Goal: Navigation & Orientation: Find specific page/section

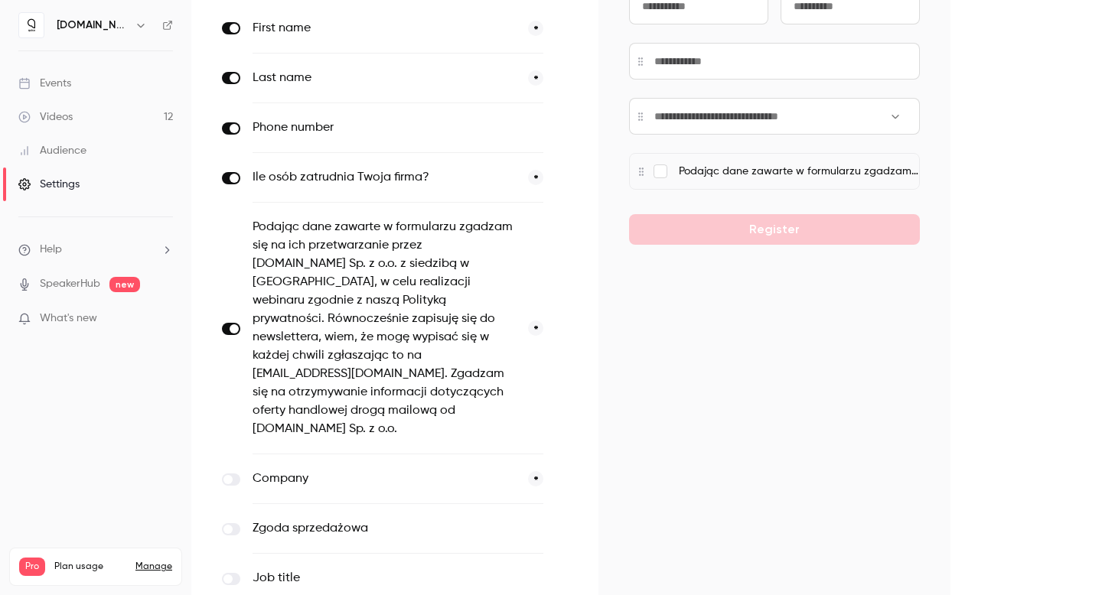
scroll to position [392, 0]
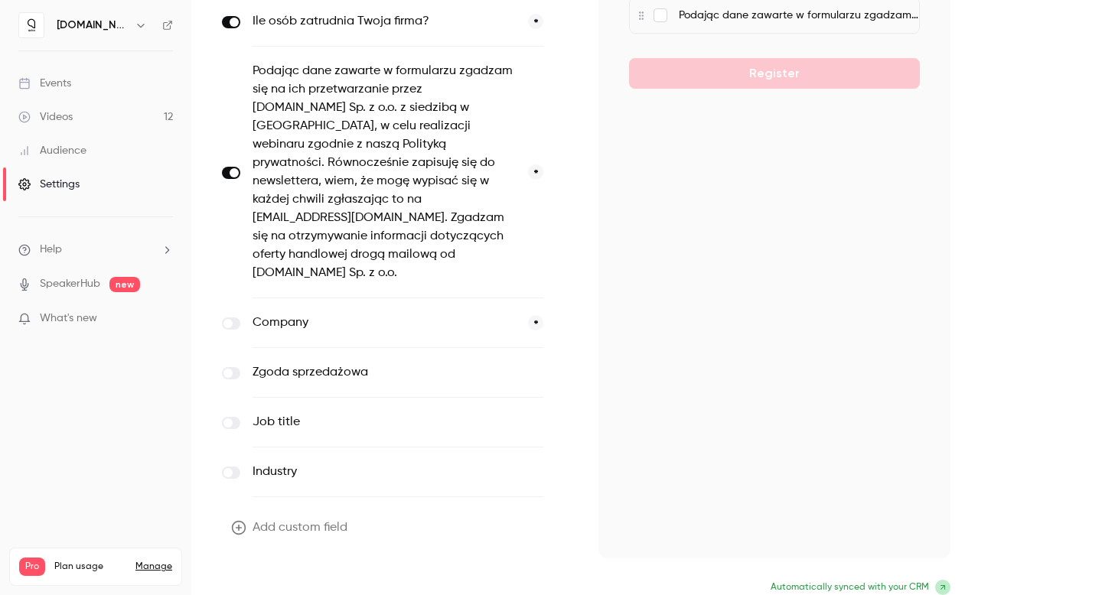
click at [256, 574] on button "Update form" at bounding box center [273, 589] width 103 height 31
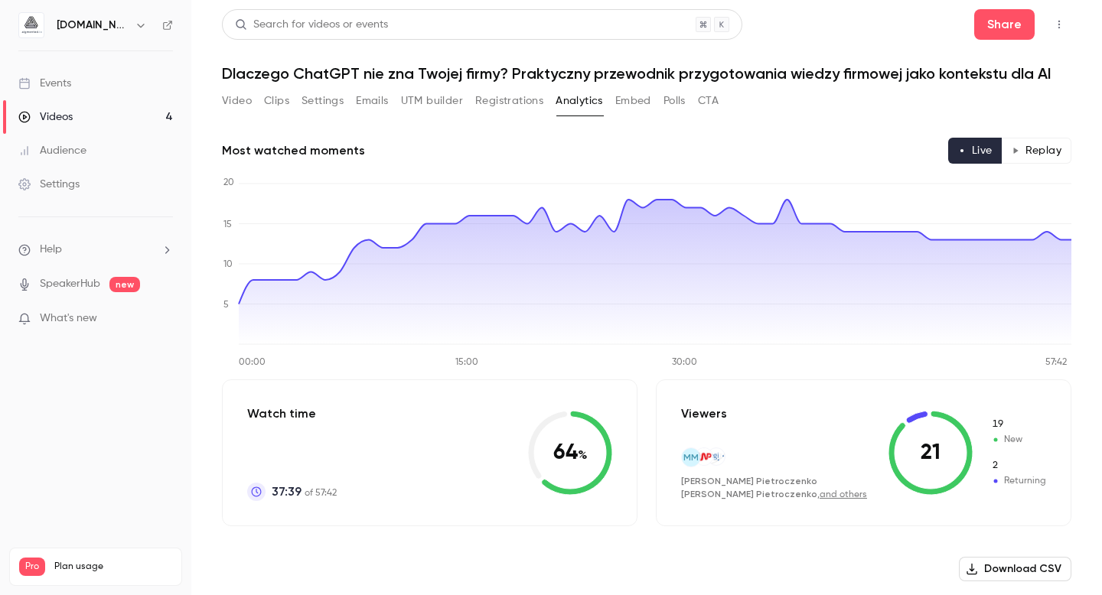
click at [64, 117] on div "Videos" at bounding box center [45, 116] width 54 height 15
